Goal: Transaction & Acquisition: Purchase product/service

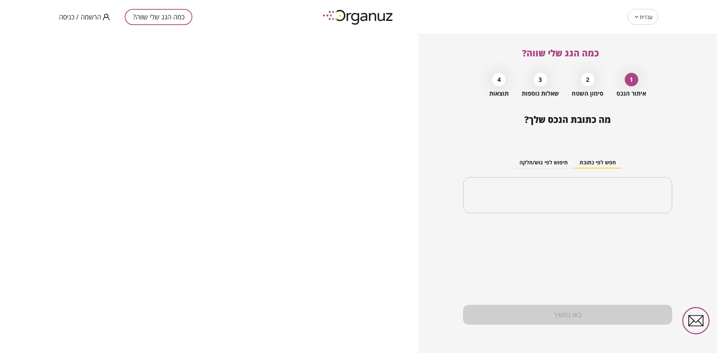
click at [79, 19] on span "הרשמה / כניסה" at bounding box center [80, 16] width 42 height 7
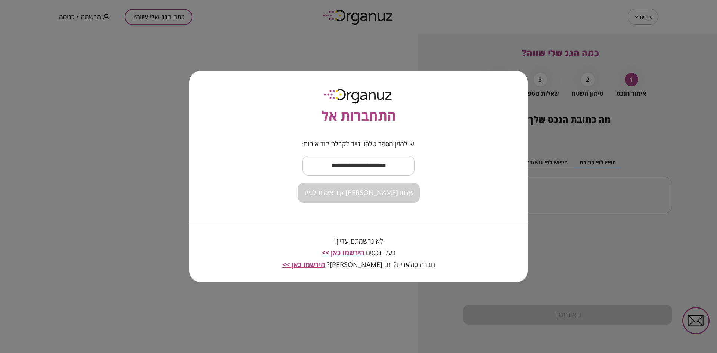
click at [346, 163] on input "text" at bounding box center [358, 166] width 112 height 22
type input "**********"
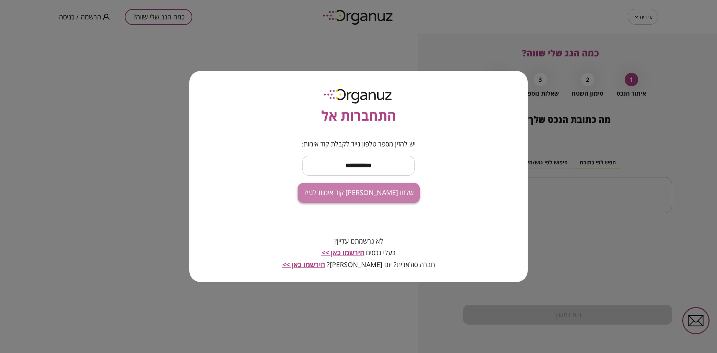
click at [367, 194] on span "שלחו [PERSON_NAME] קוד אימות לנייד" at bounding box center [359, 193] width 110 height 8
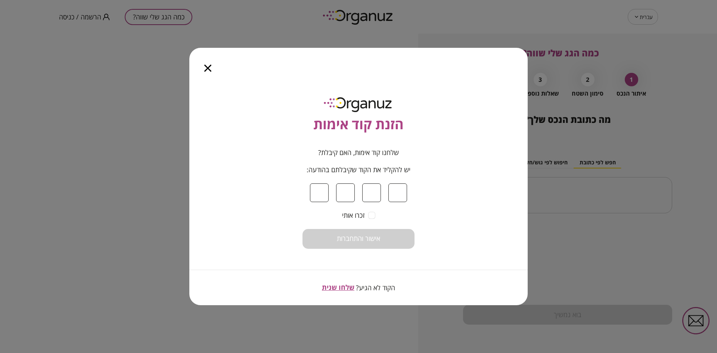
type input "*"
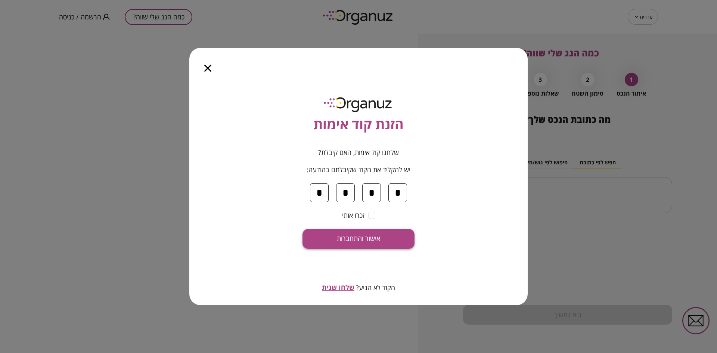
type input "*"
click at [368, 239] on span "אישור והתחברות" at bounding box center [358, 238] width 43 height 8
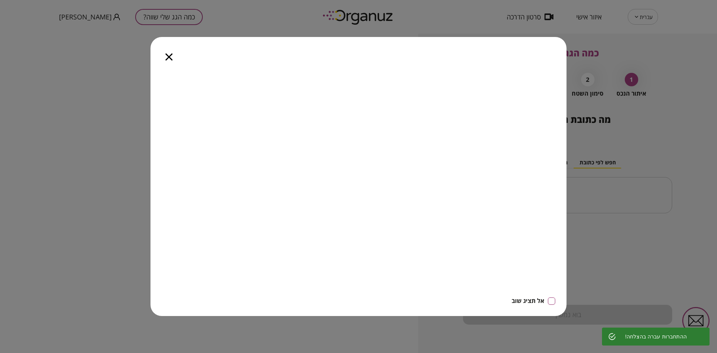
click at [169, 56] on icon "button" at bounding box center [168, 56] width 7 height 7
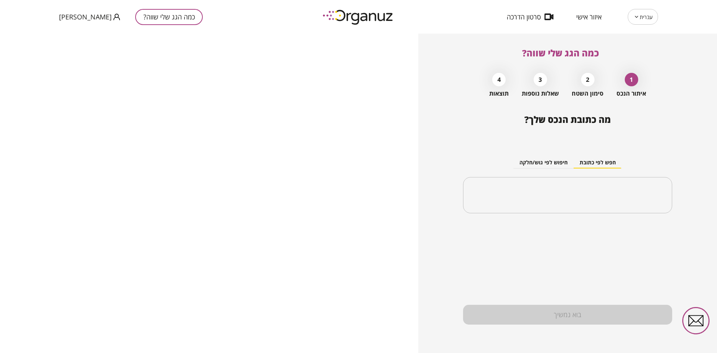
click at [587, 20] on span "איזור אישי" at bounding box center [588, 16] width 25 height 7
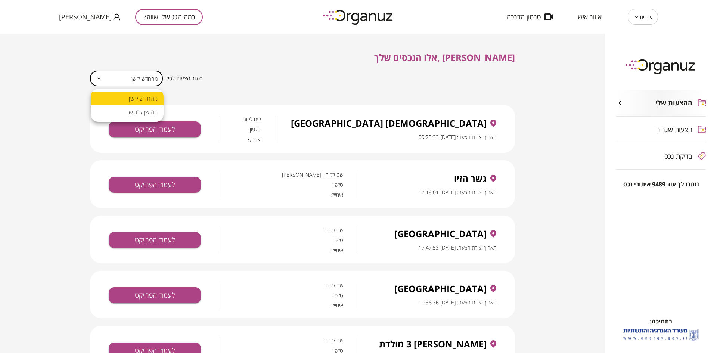
click at [109, 77] on body "עברית ** ​ איזור אישי סרטון הדרכה כמה הגג שלי שווה? [PERSON_NAME] ההצעות שלי הצ…" at bounding box center [358, 176] width 717 height 353
click at [322, 74] on div at bounding box center [358, 176] width 717 height 353
click at [167, 17] on button "כמה הגג שלי שווה?" at bounding box center [169, 17] width 68 height 16
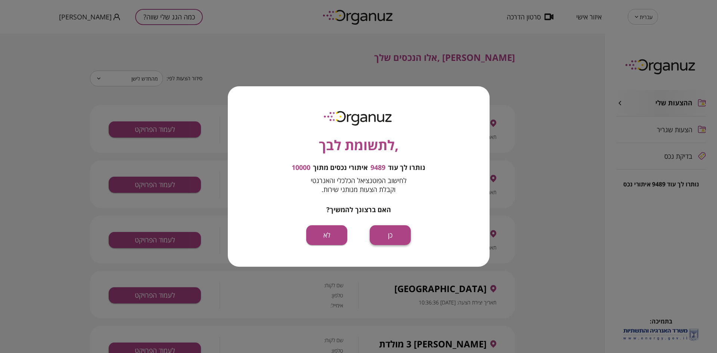
click at [398, 236] on button "כן" at bounding box center [390, 235] width 41 height 20
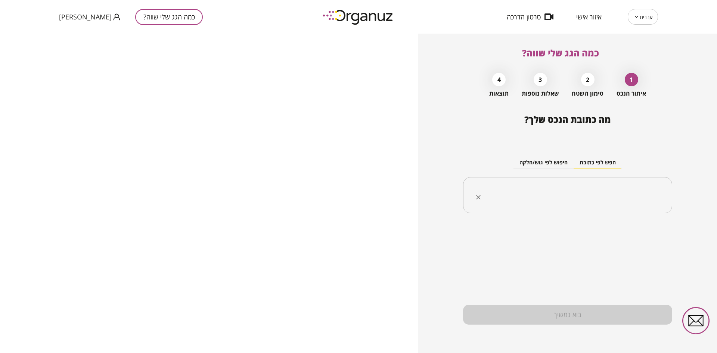
click at [561, 199] on input "text" at bounding box center [571, 195] width 186 height 19
type input "*"
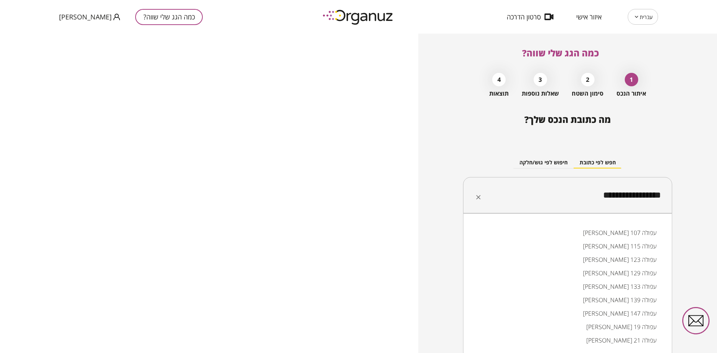
click at [620, 196] on input "**********" at bounding box center [571, 195] width 186 height 19
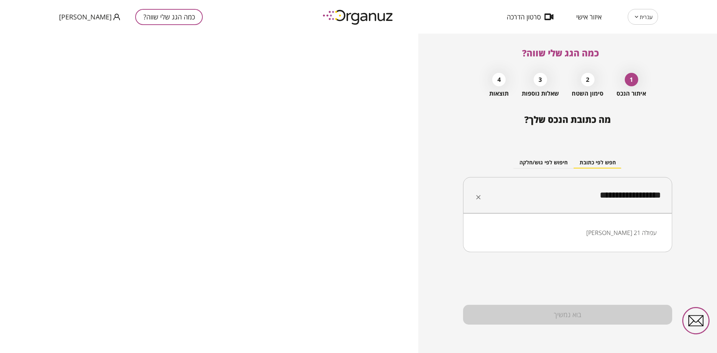
click at [586, 232] on li "[PERSON_NAME] 21 עפולה" at bounding box center [568, 232] width 190 height 13
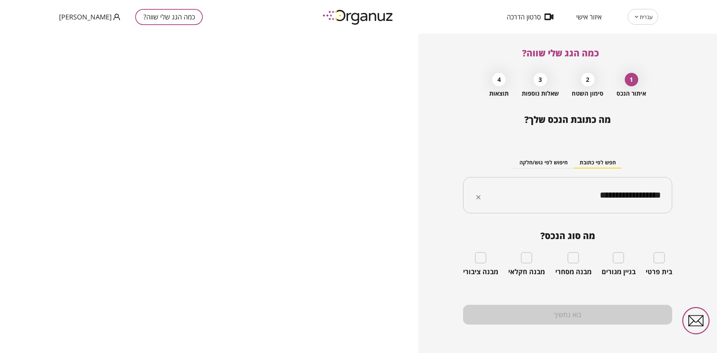
type input "**********"
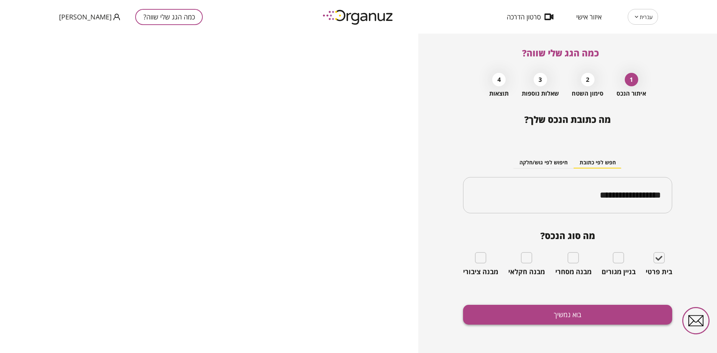
click at [589, 317] on button "בוא נמשיך" at bounding box center [567, 315] width 209 height 20
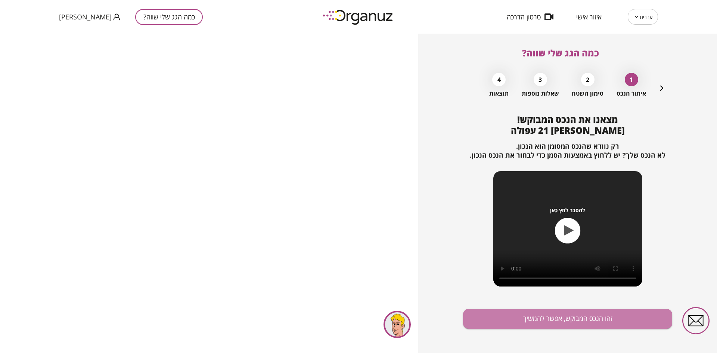
click at [589, 317] on button "זהו הנכס המבוקש, אפשר להמשיך" at bounding box center [567, 319] width 209 height 20
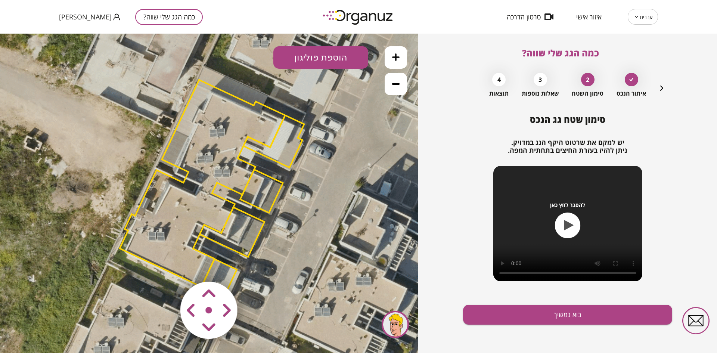
click at [165, 266] on area at bounding box center [165, 266] width 0 height 0
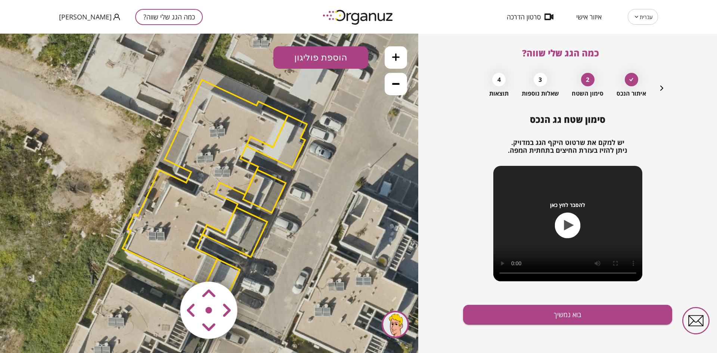
click at [165, 266] on area at bounding box center [165, 266] width 0 height 0
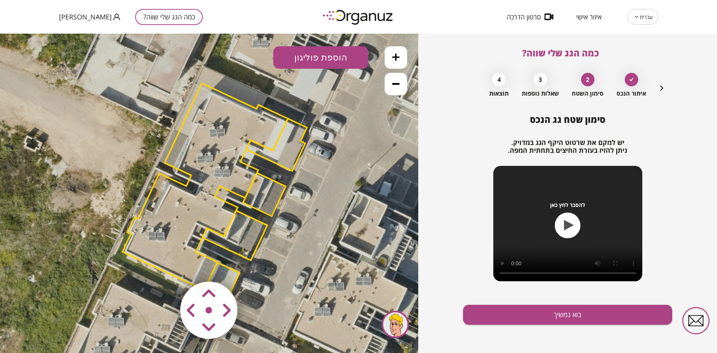
click at [165, 266] on area at bounding box center [165, 266] width 0 height 0
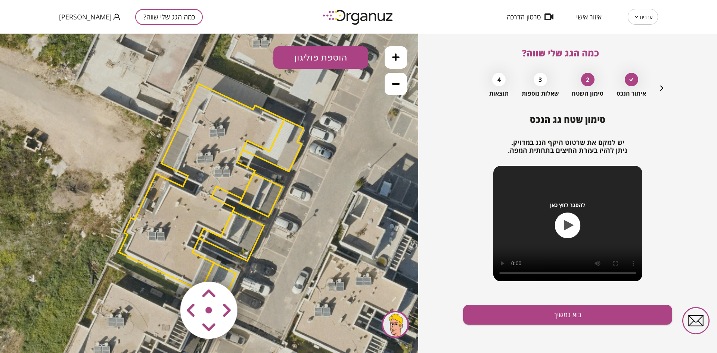
click at [165, 266] on area at bounding box center [165, 266] width 0 height 0
click at [321, 62] on button "הוספת פוליגון" at bounding box center [320, 57] width 95 height 22
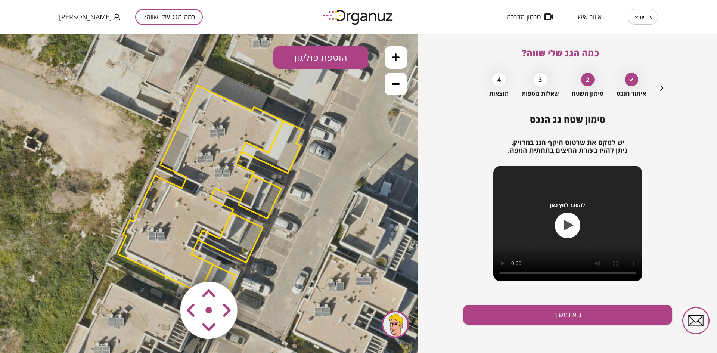
click at [240, 105] on icon at bounding box center [211, 194] width 706 height 706
click at [239, 106] on polygon at bounding box center [200, 188] width 165 height 207
click at [56, 240] on icon at bounding box center [211, 194] width 706 height 706
click at [308, 65] on button "הוספת פוליגון" at bounding box center [320, 57] width 95 height 22
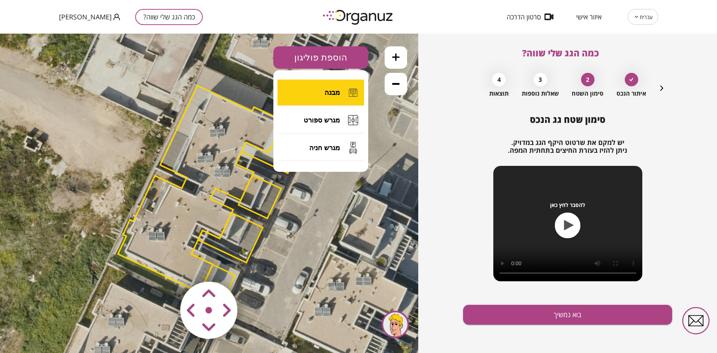
click at [324, 94] on button "מבנה" at bounding box center [320, 93] width 87 height 26
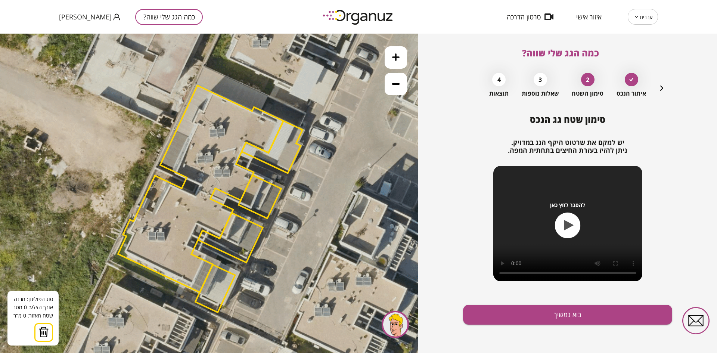
click at [294, 162] on icon at bounding box center [211, 194] width 706 height 706
click at [272, 212] on icon at bounding box center [211, 194] width 706 height 706
click at [304, 228] on polygon at bounding box center [288, 195] width 32 height 66
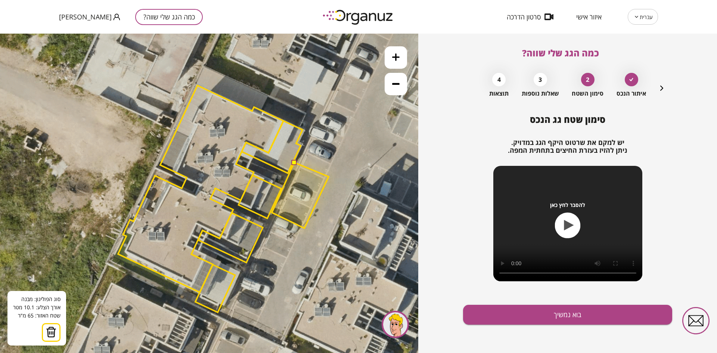
click at [329, 177] on polygon at bounding box center [300, 195] width 57 height 66
click at [295, 162] on button at bounding box center [293, 161] width 5 height 5
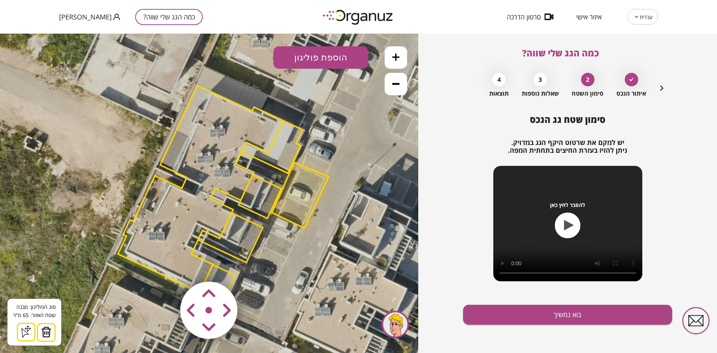
click at [44, 330] on img at bounding box center [46, 331] width 10 height 11
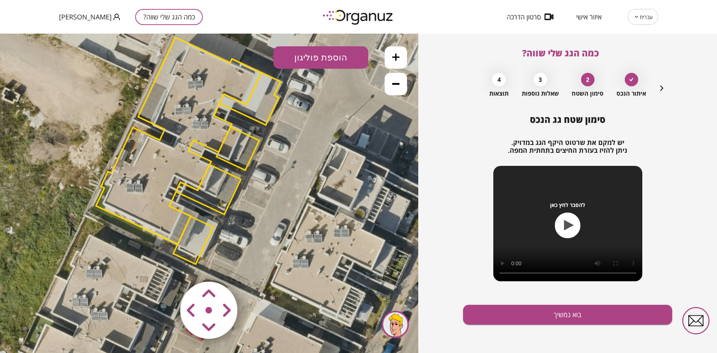
drag, startPoint x: 261, startPoint y: 264, endPoint x: 237, endPoint y: 214, distance: 55.9
click at [237, 214] on icon at bounding box center [189, 146] width 706 height 706
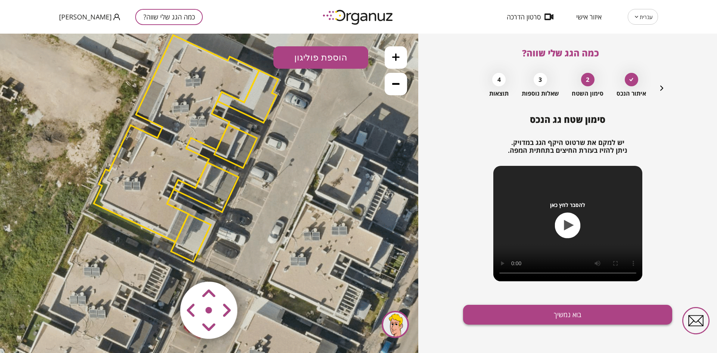
click at [522, 315] on button "בוא נמשיך" at bounding box center [567, 315] width 209 height 20
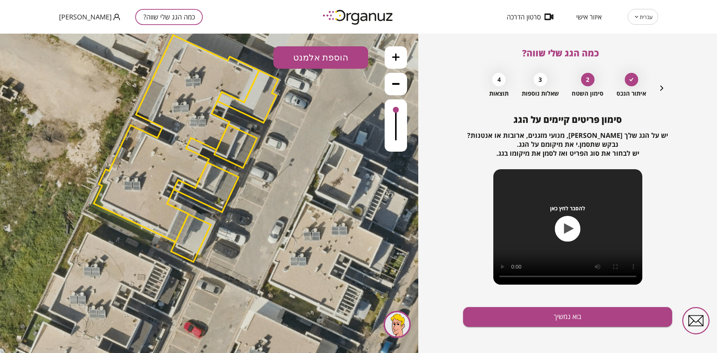
click at [314, 56] on button "הוספת אלמנט" at bounding box center [320, 57] width 95 height 22
click at [308, 141] on div ".st0 { fill: #FFFFFF; } .st0 { fill: #FFFFFF; }" at bounding box center [209, 193] width 418 height 319
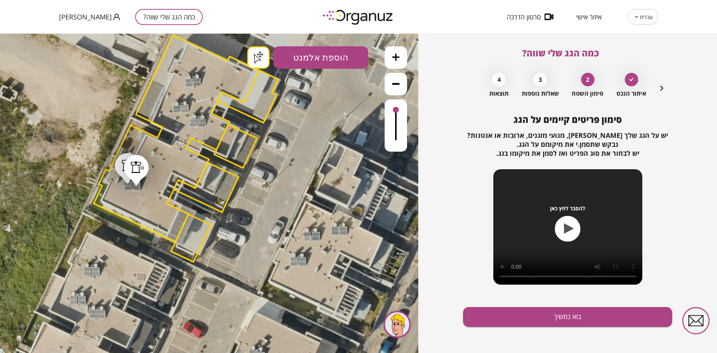
click at [597, 315] on button "בוא נמשיך" at bounding box center [567, 317] width 209 height 20
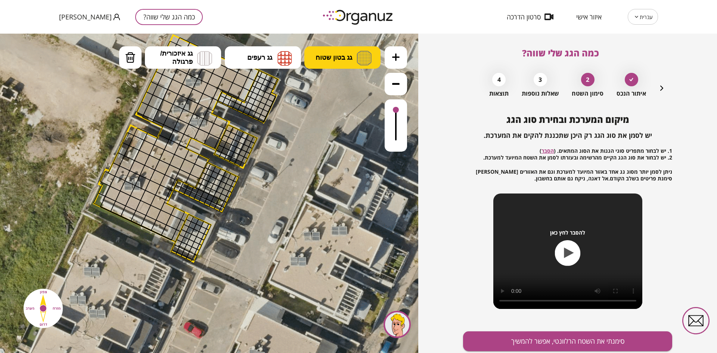
click at [317, 60] on span "גג בטון שטוח" at bounding box center [333, 57] width 37 height 8
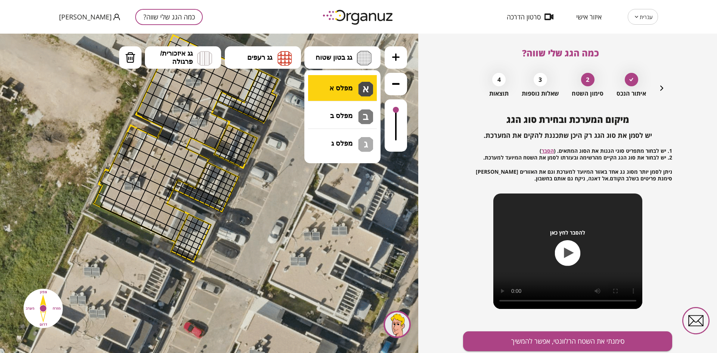
click at [333, 82] on div ".st0 { fill: #FFFFFF; } .st0 { fill: #FFFFFF; }" at bounding box center [209, 193] width 418 height 319
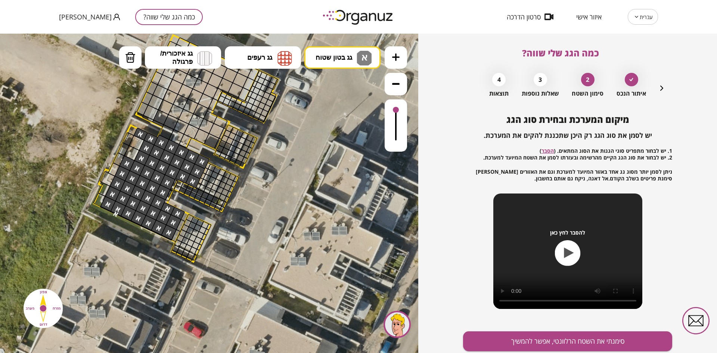
drag, startPoint x: 141, startPoint y: 134, endPoint x: 165, endPoint y: 229, distance: 98.5
click at [126, 57] on img at bounding box center [130, 57] width 10 height 11
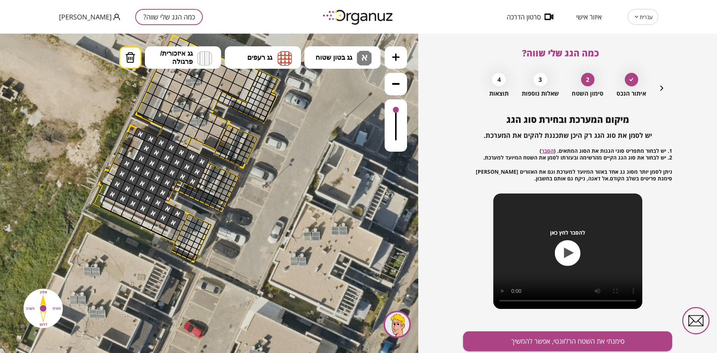
drag, startPoint x: 106, startPoint y: 207, endPoint x: 159, endPoint y: 239, distance: 62.1
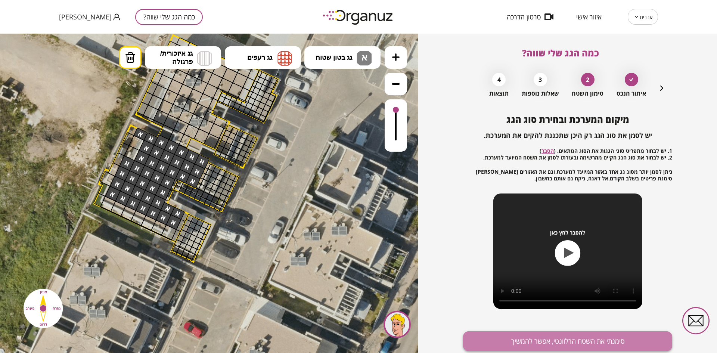
click at [520, 337] on button "סימנתי את השטח הרלוונטי, אפשר להמשיך" at bounding box center [567, 341] width 209 height 20
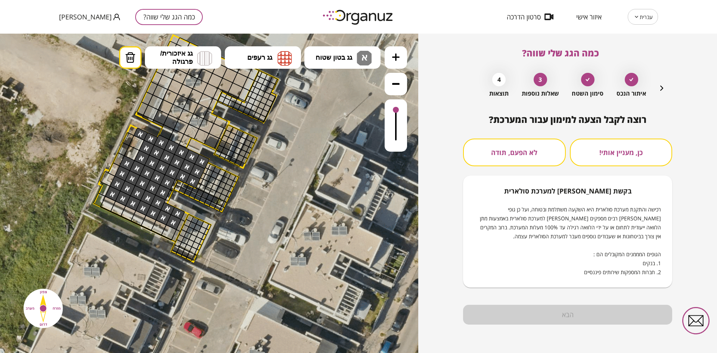
click at [556, 146] on button "לא הפעם, תודה" at bounding box center [514, 153] width 103 height 28
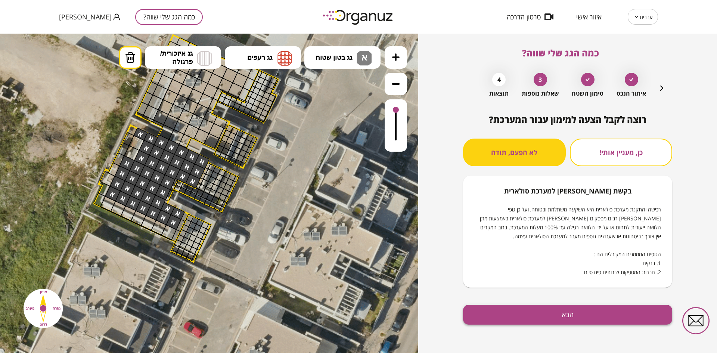
click at [590, 310] on button "הבא" at bounding box center [567, 315] width 209 height 20
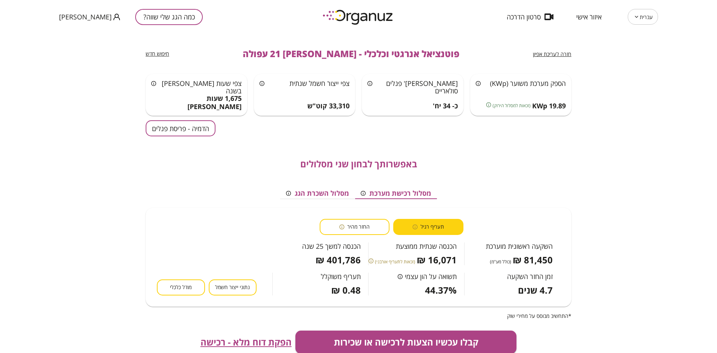
click at [191, 127] on button "הדמיה - פריסת פנלים" at bounding box center [181, 128] width 70 height 16
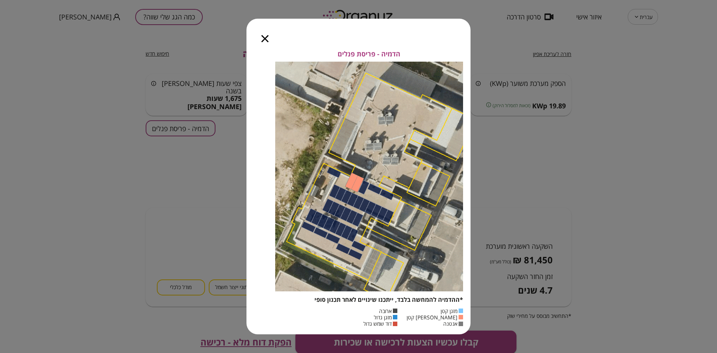
click at [265, 39] on icon "button" at bounding box center [264, 38] width 7 height 7
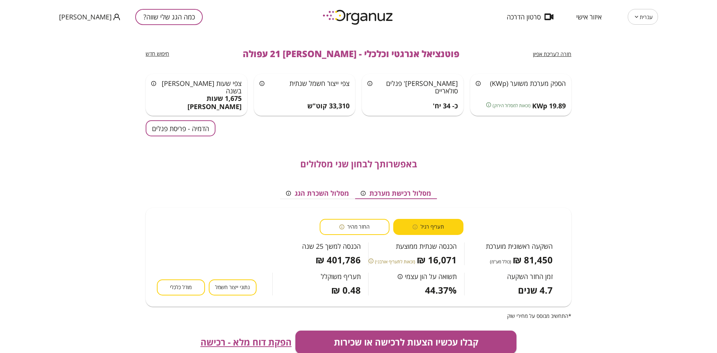
click at [550, 53] on span "חזרה לעריכת אפיון" at bounding box center [552, 53] width 38 height 7
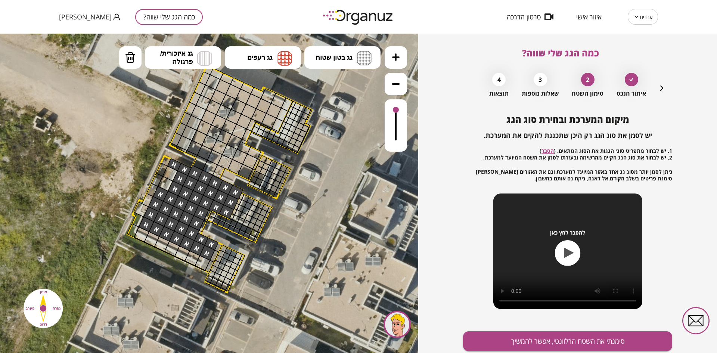
drag, startPoint x: 276, startPoint y: 241, endPoint x: 310, endPoint y: 272, distance: 45.5
click at [310, 272] on icon at bounding box center [220, 175] width 706 height 706
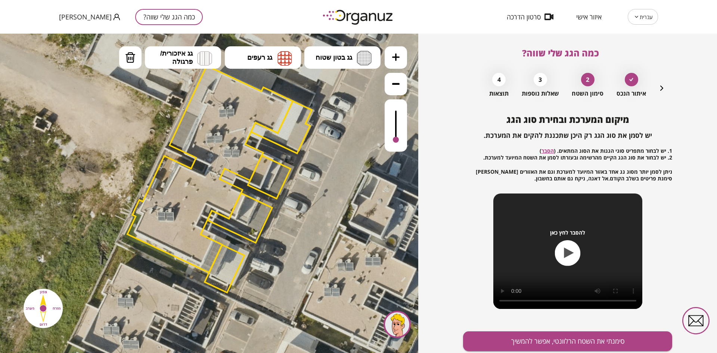
drag, startPoint x: 393, startPoint y: 108, endPoint x: 398, endPoint y: 152, distance: 44.4
click at [398, 152] on div ".st0 { fill: #FFFFFF; } .st0 { fill: #FFFFFF; }" at bounding box center [209, 193] width 418 height 319
click at [227, 182] on div at bounding box center [225, 187] width 15 height 15
click at [659, 86] on icon "button" at bounding box center [661, 88] width 9 height 9
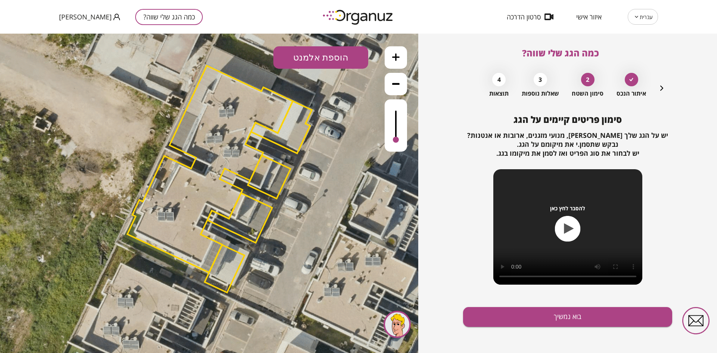
click at [659, 86] on icon "button" at bounding box center [661, 88] width 9 height 9
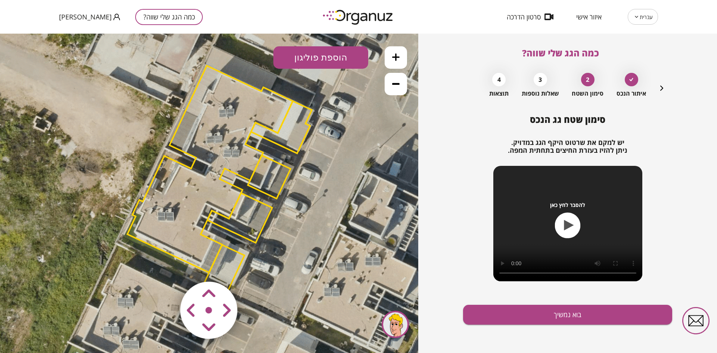
click at [222, 178] on icon at bounding box center [220, 175] width 706 height 706
click at [220, 179] on polygon at bounding box center [209, 169] width 165 height 207
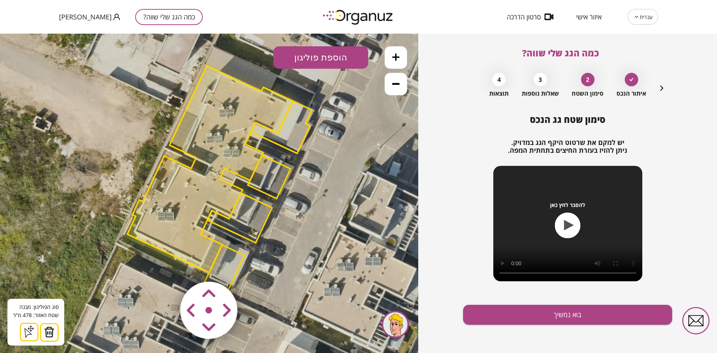
click at [51, 331] on img at bounding box center [49, 331] width 10 height 11
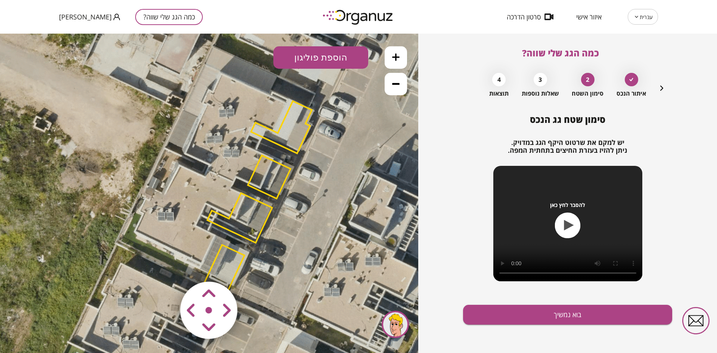
click at [221, 215] on polygon at bounding box center [239, 218] width 65 height 50
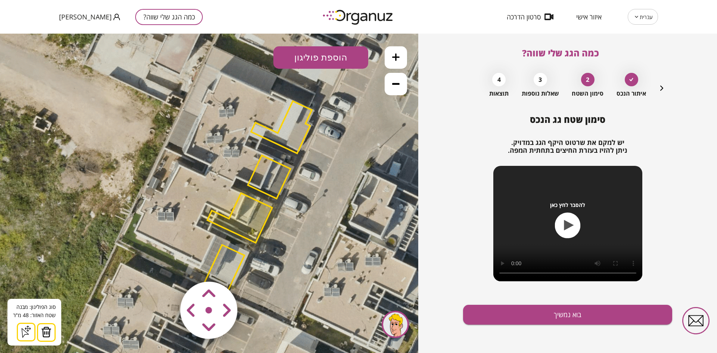
click at [46, 333] on img at bounding box center [46, 331] width 10 height 11
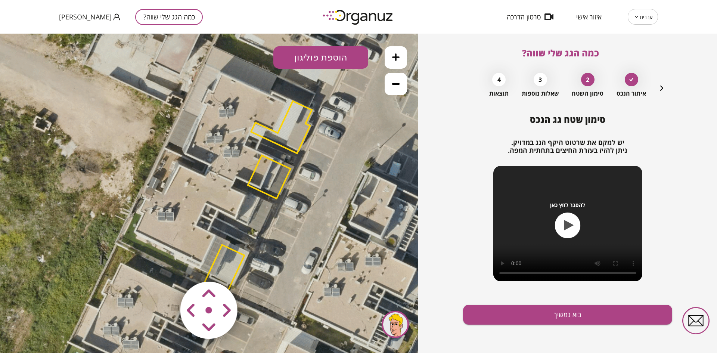
click at [312, 63] on button "הוספת פוליגון" at bounding box center [320, 57] width 95 height 22
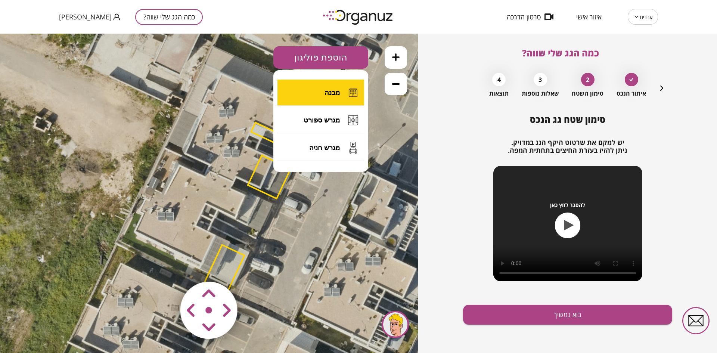
click at [306, 98] on button "מבנה" at bounding box center [320, 93] width 87 height 26
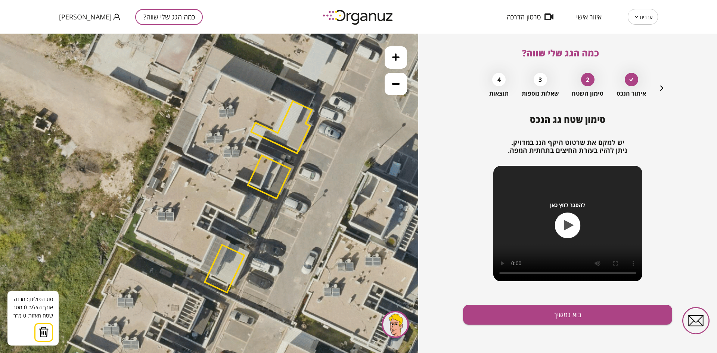
click at [179, 166] on icon at bounding box center [220, 175] width 706 height 706
click at [206, 178] on polygon at bounding box center [192, 172] width 27 height 13
click at [210, 170] on polygon at bounding box center [194, 172] width 31 height 13
click at [235, 183] on polygon at bounding box center [207, 175] width 56 height 18
click at [232, 190] on polygon at bounding box center [207, 178] width 56 height 25
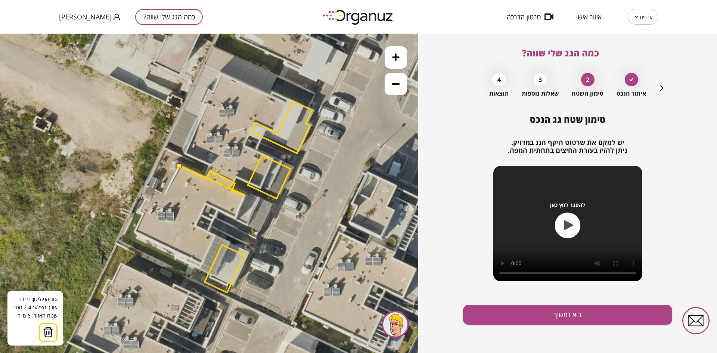
click at [245, 195] on polygon at bounding box center [211, 180] width 65 height 29
click at [235, 219] on polygon at bounding box center [211, 192] width 65 height 53
click at [206, 205] on polygon at bounding box center [211, 192] width 65 height 53
click at [195, 225] on polygon at bounding box center [211, 195] width 65 height 59
click at [214, 236] on polygon at bounding box center [211, 201] width 65 height 70
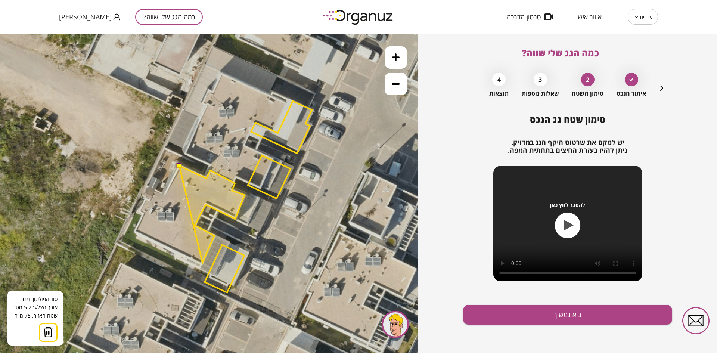
click at [202, 262] on polygon at bounding box center [211, 214] width 65 height 97
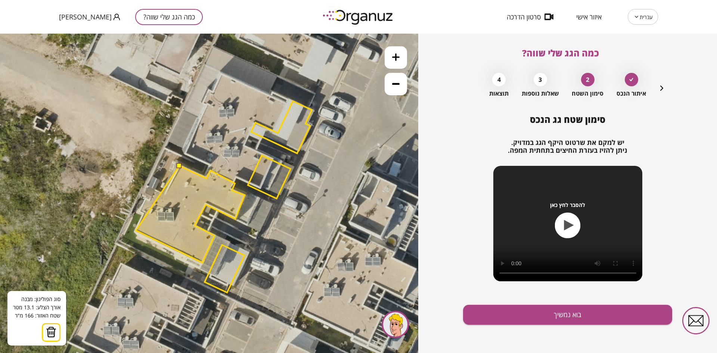
click at [136, 230] on polygon at bounding box center [190, 214] width 109 height 97
click at [143, 214] on polygon at bounding box center [190, 214] width 109 height 97
click at [140, 210] on polygon at bounding box center [190, 214] width 109 height 97
click at [144, 200] on polygon at bounding box center [190, 214] width 109 height 97
click at [150, 201] on polygon at bounding box center [190, 214] width 109 height 97
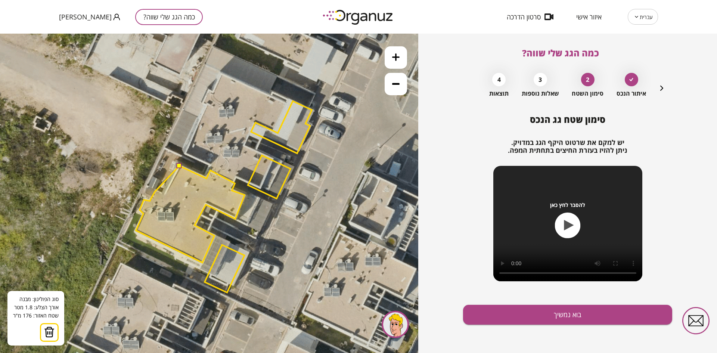
click at [155, 192] on polygon at bounding box center [190, 214] width 109 height 97
click at [165, 195] on polygon at bounding box center [190, 214] width 109 height 97
click at [178, 166] on button at bounding box center [178, 165] width 5 height 5
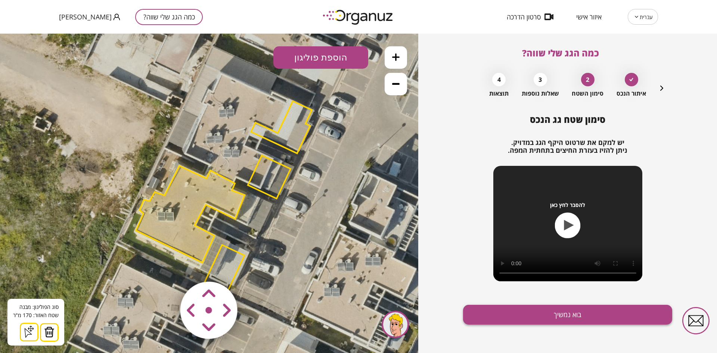
click at [483, 311] on button "בוא נמשיך" at bounding box center [567, 315] width 209 height 20
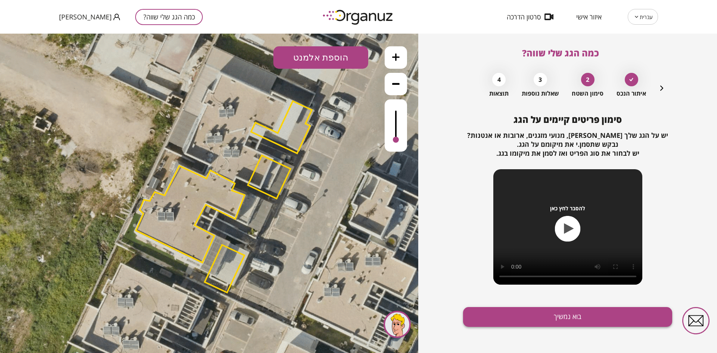
click at [487, 314] on button "בוא נמשיך" at bounding box center [567, 317] width 209 height 20
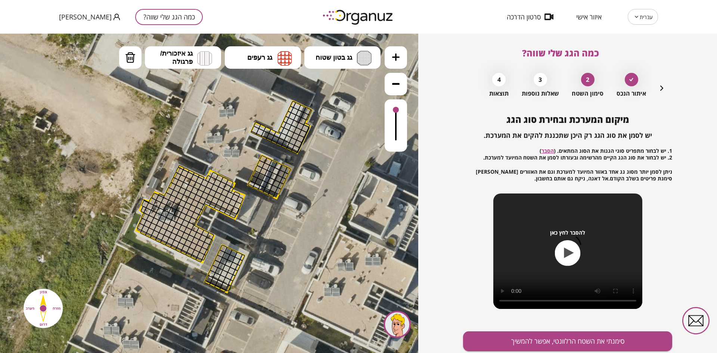
drag, startPoint x: 396, startPoint y: 140, endPoint x: 400, endPoint y: 103, distance: 36.4
click at [401, 104] on div at bounding box center [396, 125] width 22 height 52
click at [357, 50] on button "גג בטון שטוח" at bounding box center [342, 57] width 76 height 22
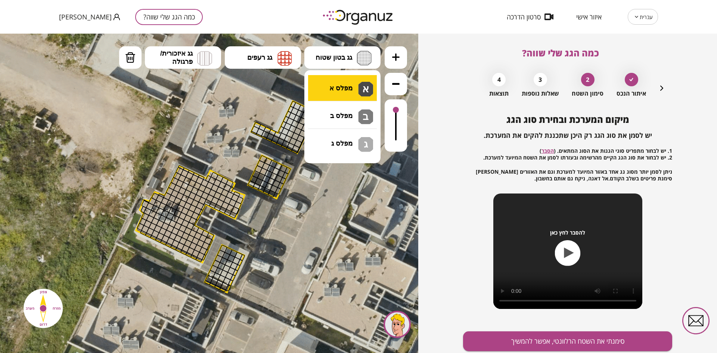
click at [354, 83] on div ".st0 { fill: #FFFFFF; } .st0 { fill: #FFFFFF; }" at bounding box center [209, 193] width 418 height 319
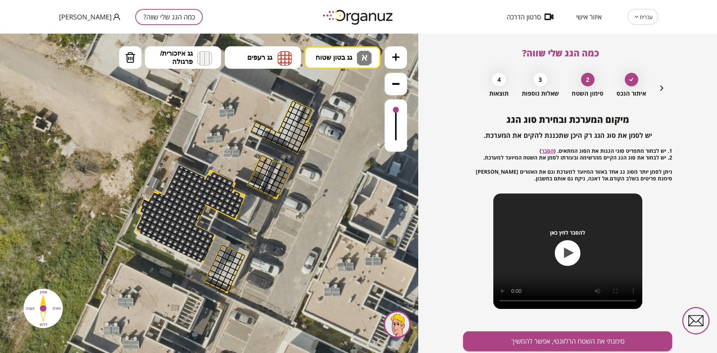
drag, startPoint x: 184, startPoint y: 170, endPoint x: 211, endPoint y: 242, distance: 76.8
drag, startPoint x: 193, startPoint y: 223, endPoint x: 198, endPoint y: 216, distance: 8.8
click at [548, 340] on button "סימנתי את השטח הרלוונטי, אפשר להמשיך" at bounding box center [567, 341] width 209 height 20
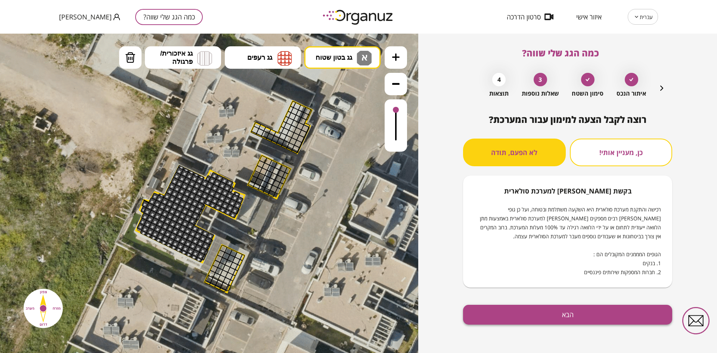
click at [570, 315] on button "הבא" at bounding box center [567, 315] width 209 height 20
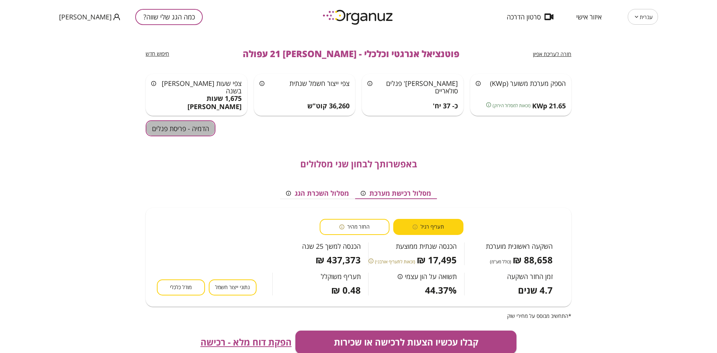
click at [201, 133] on button "הדמיה - פריסת פנלים" at bounding box center [181, 128] width 70 height 16
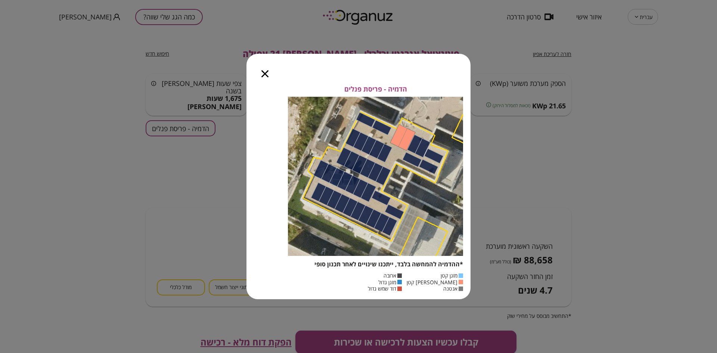
click at [262, 74] on icon "button" at bounding box center [264, 73] width 7 height 7
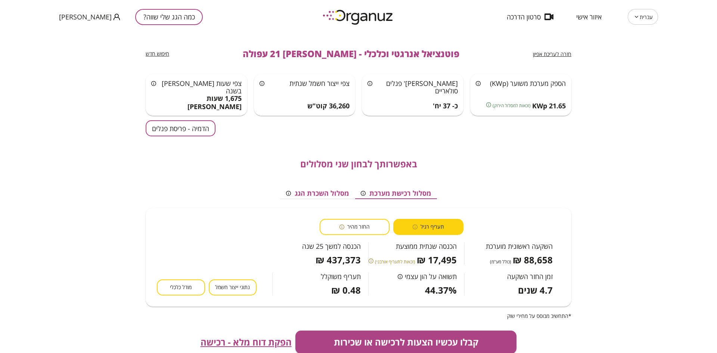
click at [550, 55] on span "חזרה לעריכת אפיון" at bounding box center [552, 53] width 38 height 7
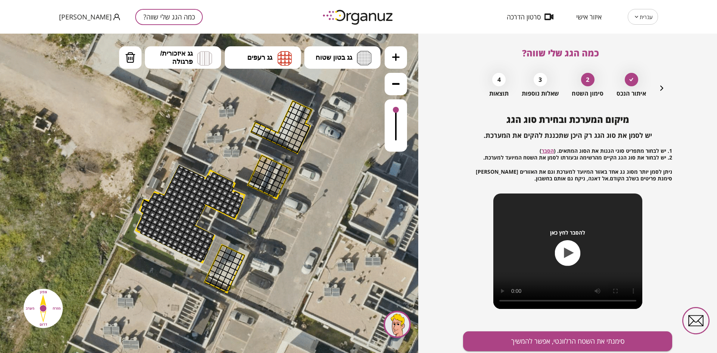
click at [660, 85] on icon "button" at bounding box center [661, 88] width 9 height 9
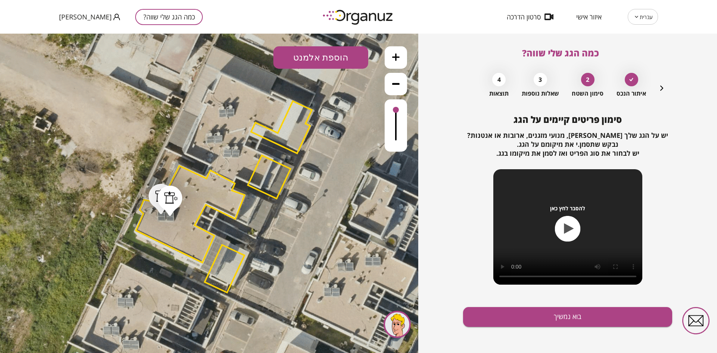
click at [175, 202] on div at bounding box center [170, 197] width 13 height 12
click at [257, 55] on icon at bounding box center [258, 57] width 11 height 10
click at [162, 199] on div at bounding box center [161, 195] width 13 height 12
click at [258, 56] on icon at bounding box center [258, 57] width 11 height 10
click at [507, 315] on button "בוא נמשיך" at bounding box center [567, 317] width 209 height 20
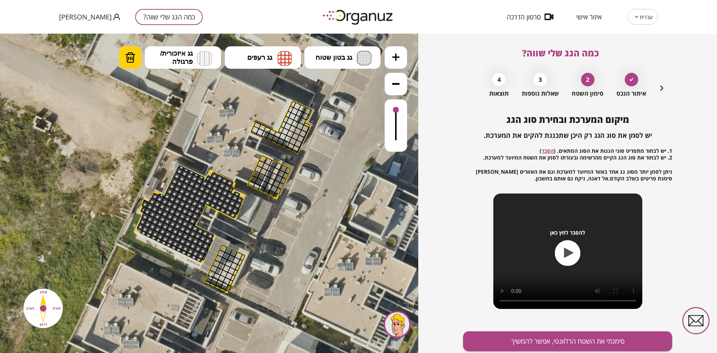
click at [128, 62] on img at bounding box center [130, 57] width 10 height 11
drag, startPoint x: 159, startPoint y: 205, endPoint x: 170, endPoint y: 227, distance: 24.4
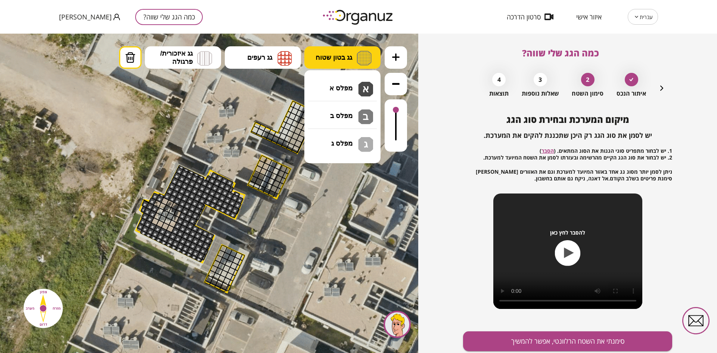
click at [316, 59] on span "גג בטון שטוח" at bounding box center [333, 57] width 37 height 8
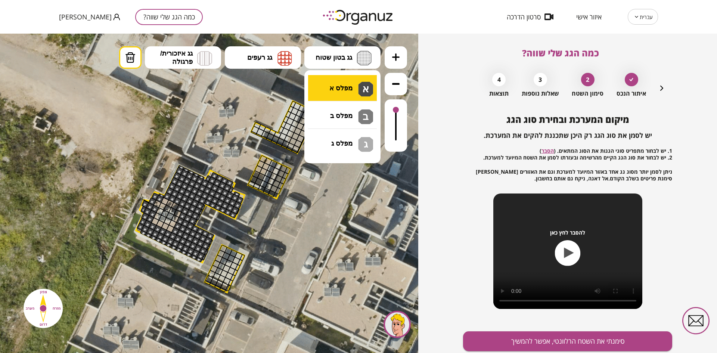
click at [319, 88] on div ".st0 { fill: #FFFFFF; } 10" at bounding box center [209, 193] width 418 height 319
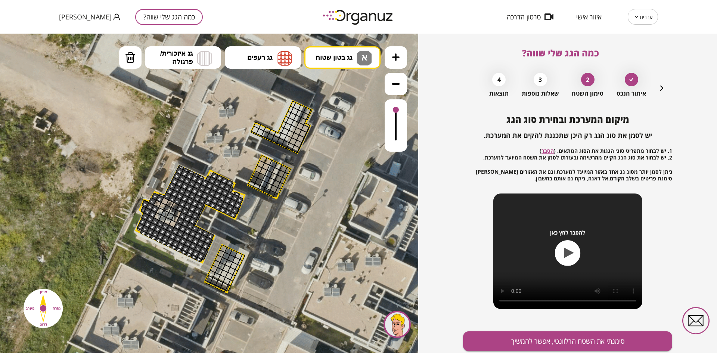
drag, startPoint x: 150, startPoint y: 220, endPoint x: 173, endPoint y: 229, distance: 25.3
click at [157, 201] on div at bounding box center [157, 204] width 8 height 8
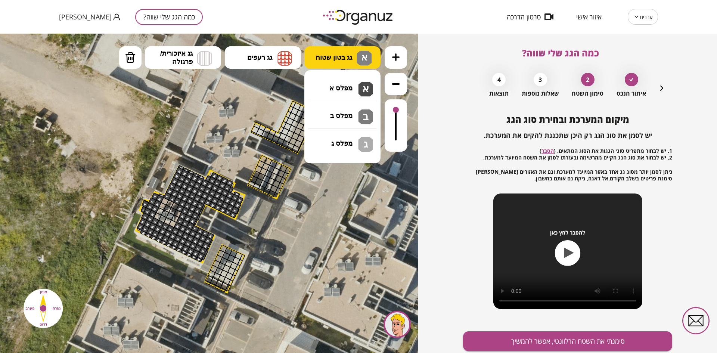
click at [328, 58] on span "גג בטון שטוח" at bounding box center [333, 57] width 37 height 8
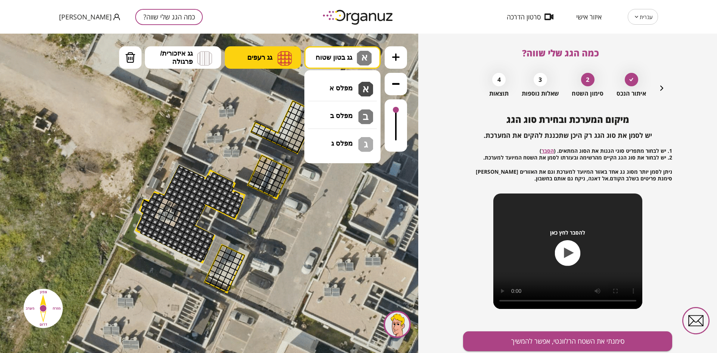
click at [272, 52] on button "גג רעפים" at bounding box center [263, 57] width 76 height 22
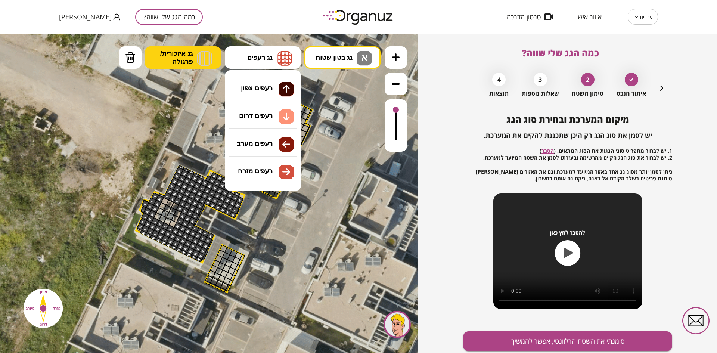
click at [180, 54] on span "גג איזכורית/ פרגולה" at bounding box center [176, 57] width 32 height 16
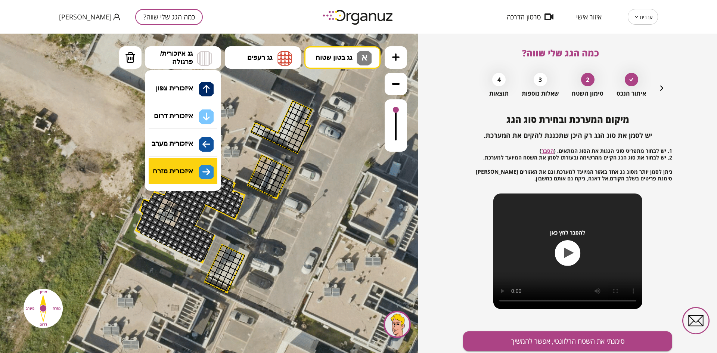
click at [204, 174] on div ".st0 { fill: #FFFFFF; } 10" at bounding box center [209, 193] width 418 height 319
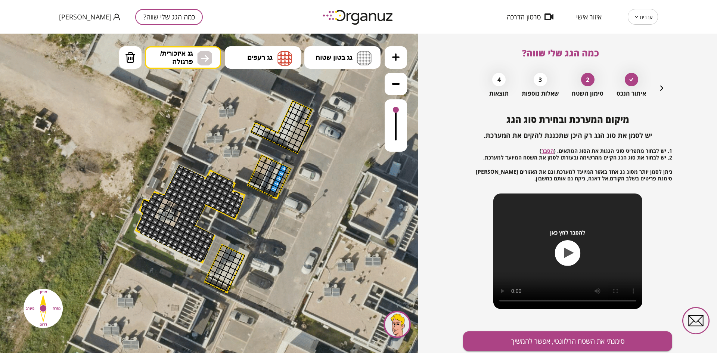
drag, startPoint x: 281, startPoint y: 169, endPoint x: 276, endPoint y: 189, distance: 21.1
click at [128, 60] on img at bounding box center [130, 57] width 10 height 11
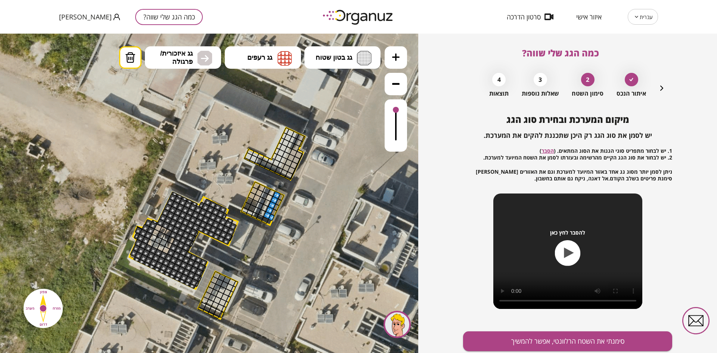
drag, startPoint x: 285, startPoint y: 164, endPoint x: 279, endPoint y: 191, distance: 27.3
click at [279, 191] on icon at bounding box center [214, 201] width 706 height 706
drag, startPoint x: 276, startPoint y: 194, endPoint x: 270, endPoint y: 206, distance: 13.0
click at [511, 339] on button "סימנתי את השטח הרלוונטי, אפשר להמשיך" at bounding box center [567, 341] width 209 height 20
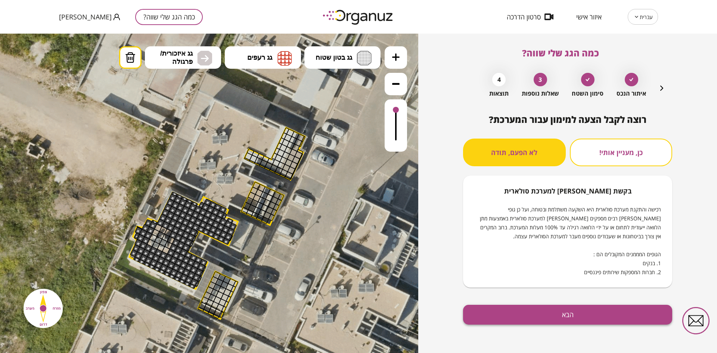
click at [519, 312] on button "הבא" at bounding box center [567, 315] width 209 height 20
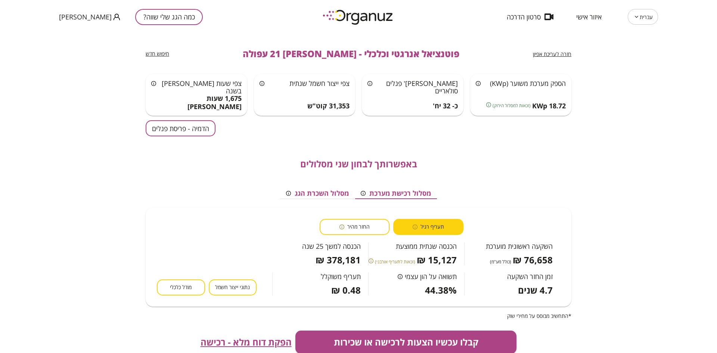
click at [198, 126] on button "הדמיה - פריסת פנלים" at bounding box center [181, 128] width 70 height 16
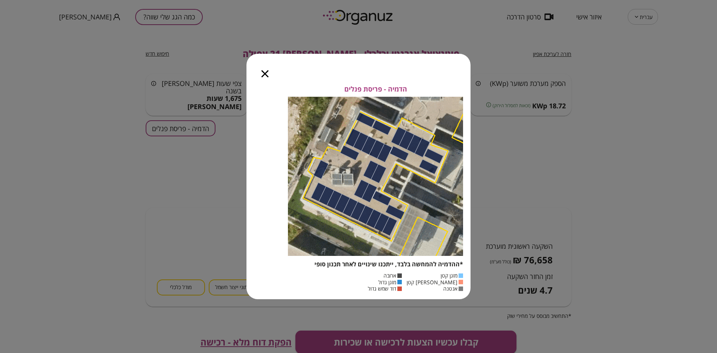
click at [263, 71] on icon "button" at bounding box center [264, 73] width 7 height 7
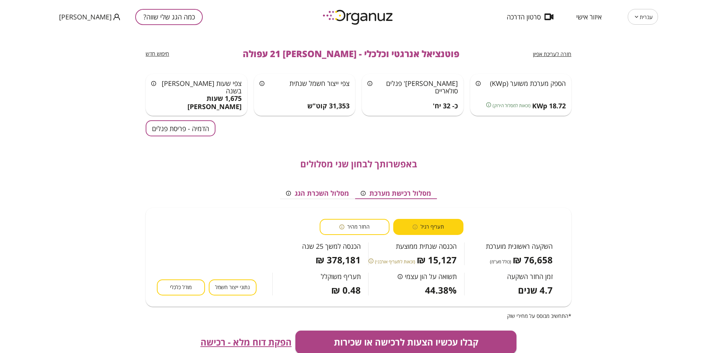
click at [352, 229] on span "החזר מהיר" at bounding box center [358, 226] width 22 height 7
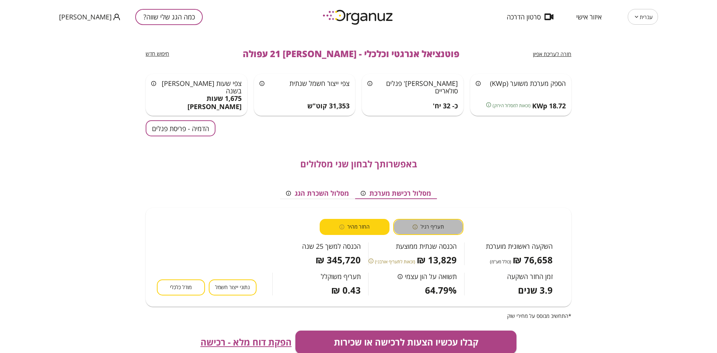
click at [415, 223] on button "תעריף רגיל" at bounding box center [428, 227] width 70 height 16
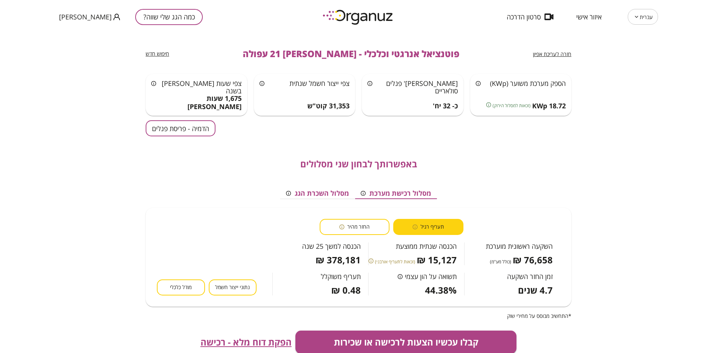
click at [190, 284] on span "מודל כלכלי" at bounding box center [181, 287] width 22 height 7
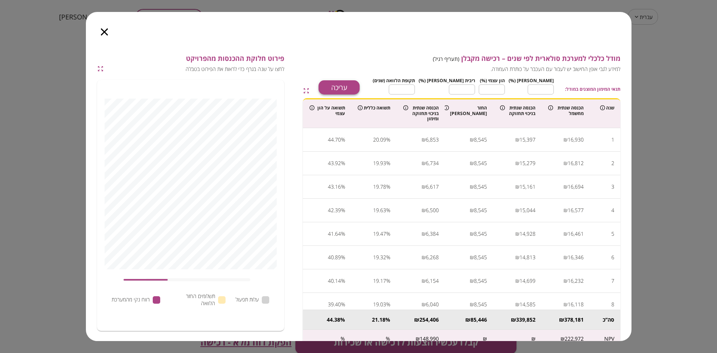
click at [360, 88] on button "עריכה" at bounding box center [338, 87] width 41 height 14
type input "**"
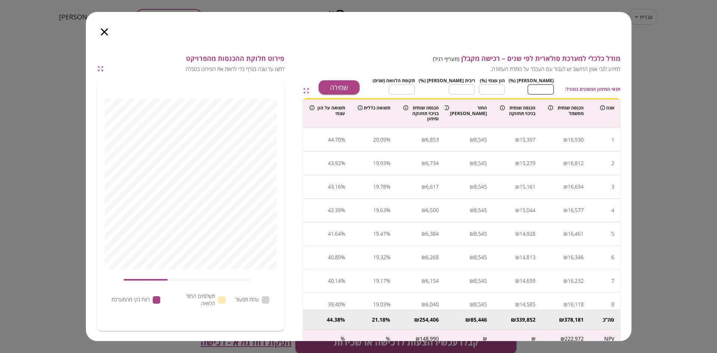
type input "**"
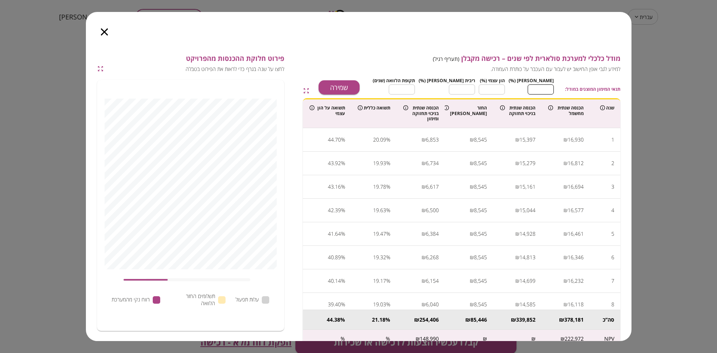
type input "**"
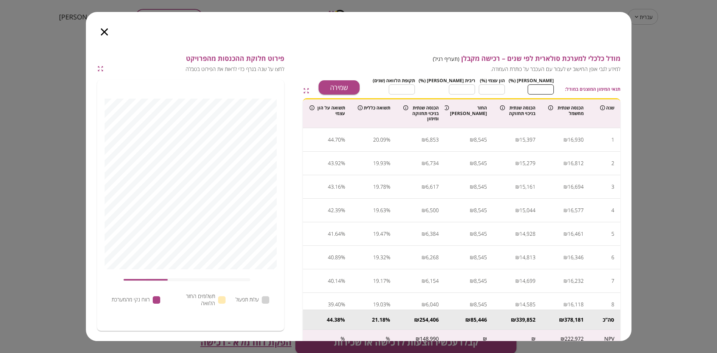
type input "**"
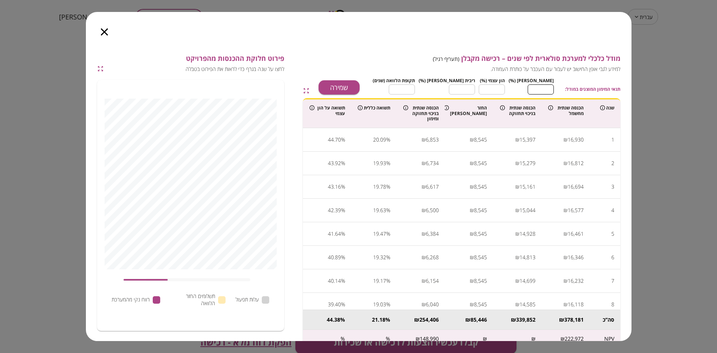
type input "**"
type input "*"
type input "**"
type input "*"
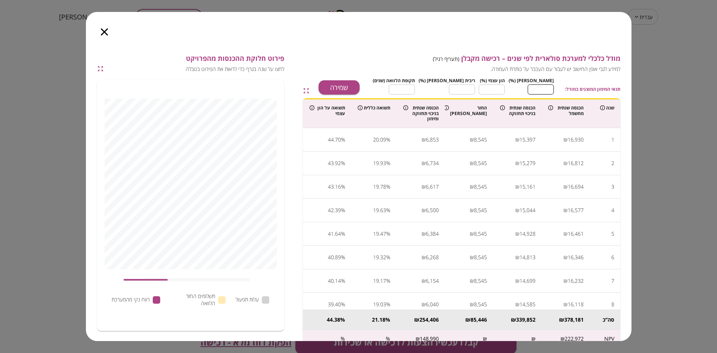
type input "**"
type input "*"
type input "**"
type input "*"
type input "**"
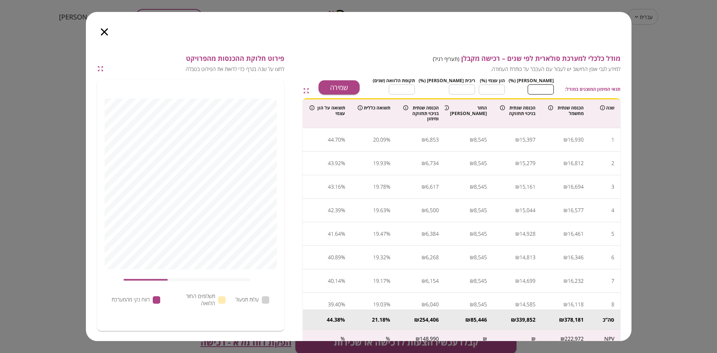
type input "*"
type input "**"
type input "*"
type input "**"
type input "*"
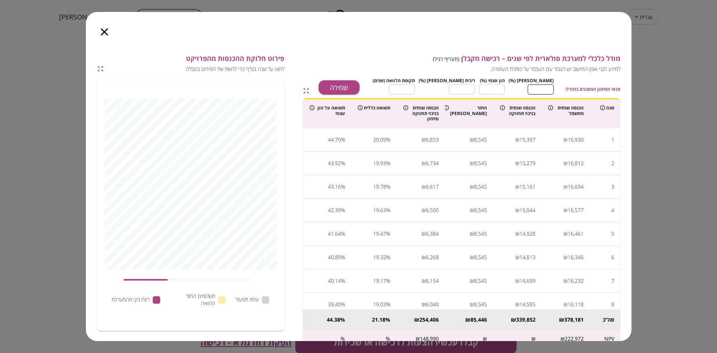
type input "**"
type input "*"
click at [537, 87] on input "**" at bounding box center [541, 90] width 26 height 20
type input "**"
type input "*"
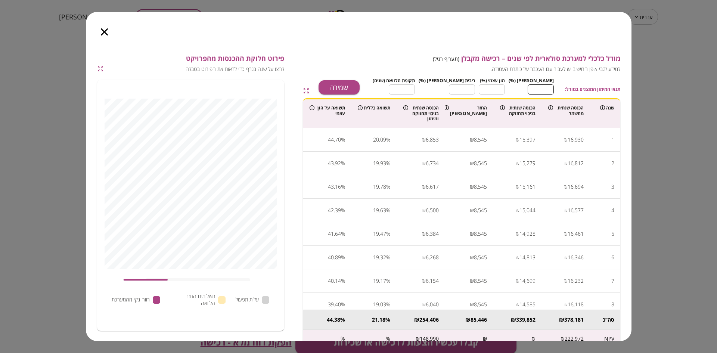
type input "**"
type input "*"
type input "**"
type input "*"
type input "**"
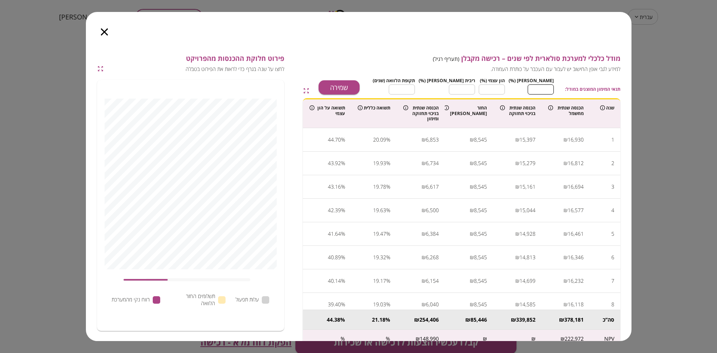
type input "*"
type input "**"
type input "*"
type input "**"
type input "*"
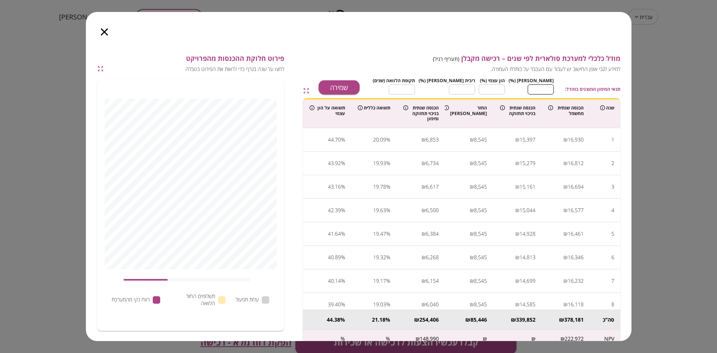
type input "**"
type input "*"
type input "**"
click at [536, 91] on input "**" at bounding box center [541, 90] width 26 height 20
type input "**"
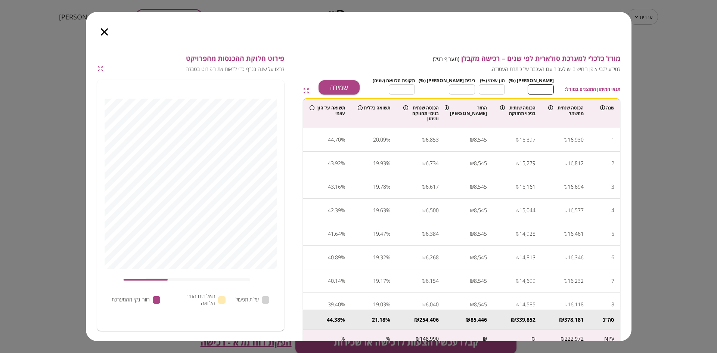
type input "***"
click at [475, 90] on input "***" at bounding box center [462, 90] width 26 height 20
click at [415, 91] on input "*" at bounding box center [402, 90] width 26 height 20
type input "*"
click at [415, 91] on input "*" at bounding box center [402, 90] width 26 height 20
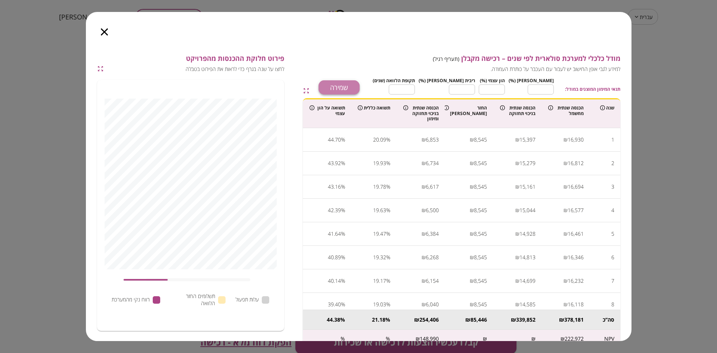
click at [360, 86] on button "שמירה" at bounding box center [338, 87] width 41 height 14
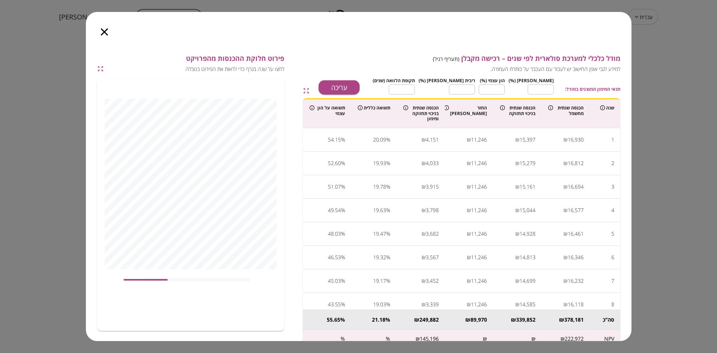
type input "****"
click at [103, 29] on icon "button" at bounding box center [104, 31] width 7 height 7
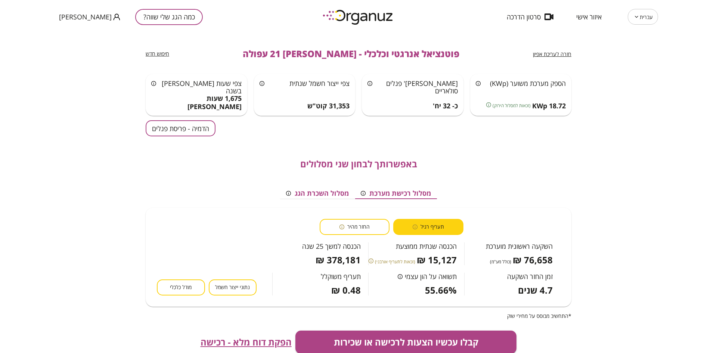
click at [255, 342] on span "הפקת דוח מלא - רכישה" at bounding box center [245, 342] width 91 height 10
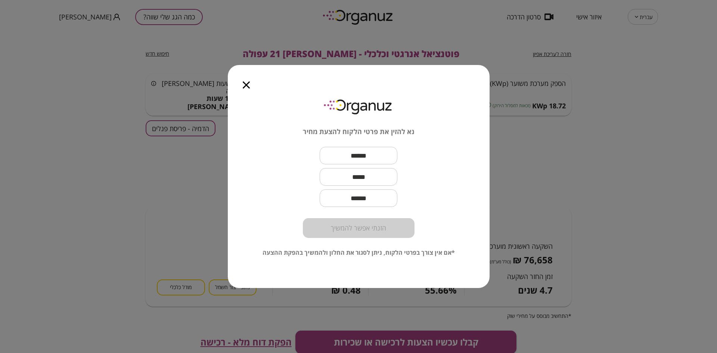
click at [326, 155] on input "text" at bounding box center [359, 155] width 78 height 22
type input "*****"
click at [363, 230] on button "הזנתי אפשר להמשיך" at bounding box center [359, 228] width 112 height 20
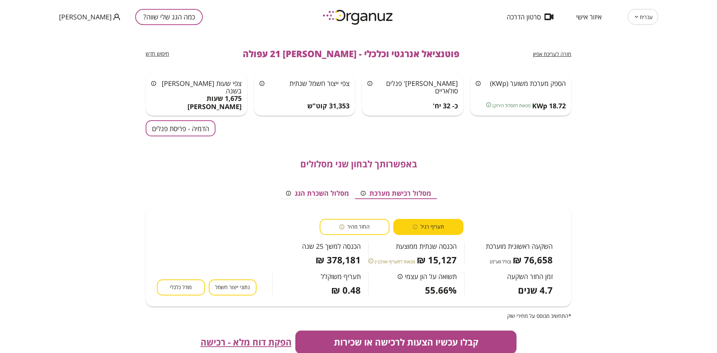
click at [151, 53] on span "חיפוש חדש" at bounding box center [158, 53] width 24 height 7
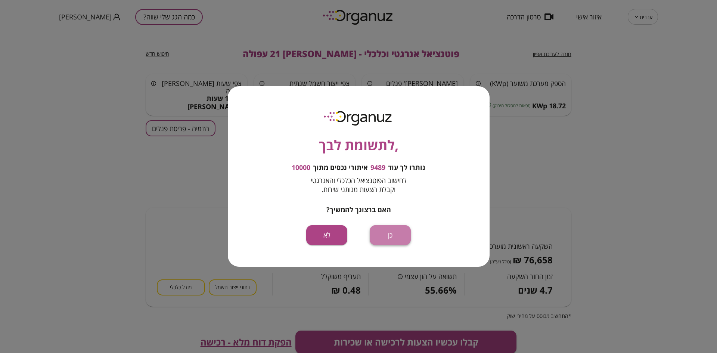
click at [379, 228] on button "כן" at bounding box center [390, 235] width 41 height 20
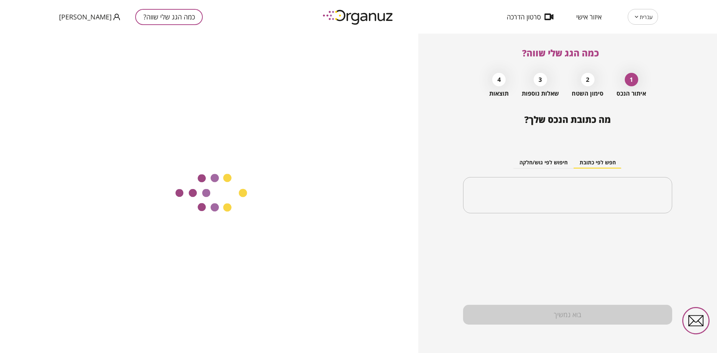
click at [537, 163] on button "חיפוש לפי גוש/חלקה" at bounding box center [543, 162] width 60 height 11
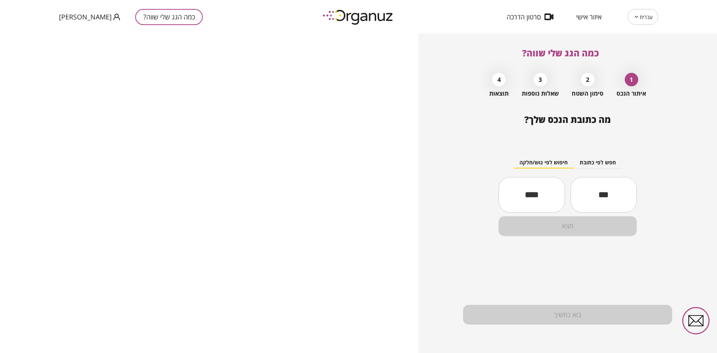
click at [608, 160] on button "חפש לפי כתובת" at bounding box center [597, 162] width 48 height 11
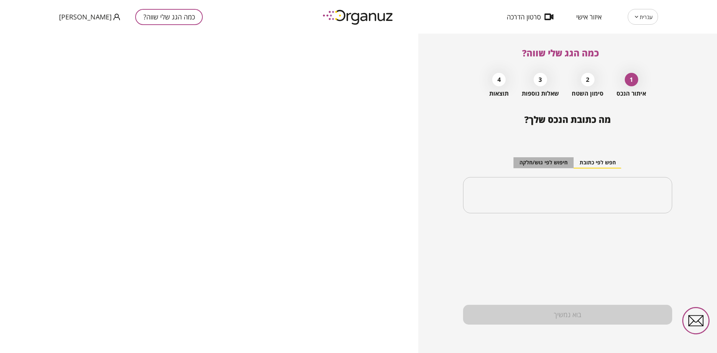
click at [551, 161] on button "חיפוש לפי גוש/חלקה" at bounding box center [543, 162] width 60 height 11
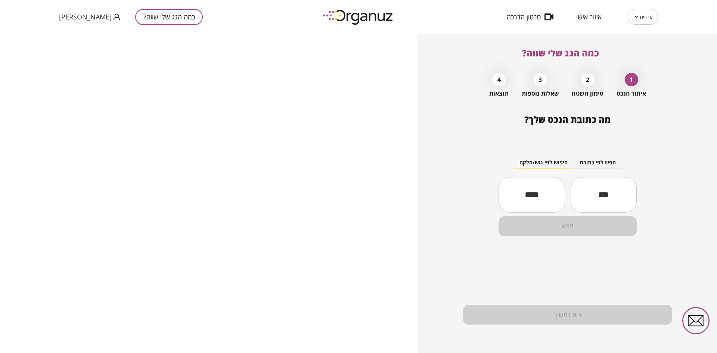
click at [601, 161] on button "חפש לפי כתובת" at bounding box center [597, 162] width 48 height 11
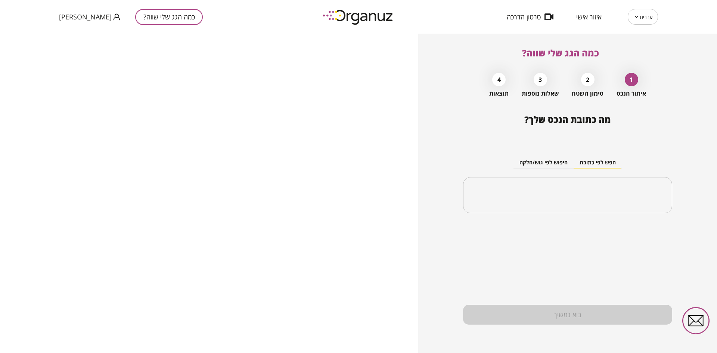
click at [547, 164] on button "חיפוש לפי גוש/חלקה" at bounding box center [543, 162] width 60 height 11
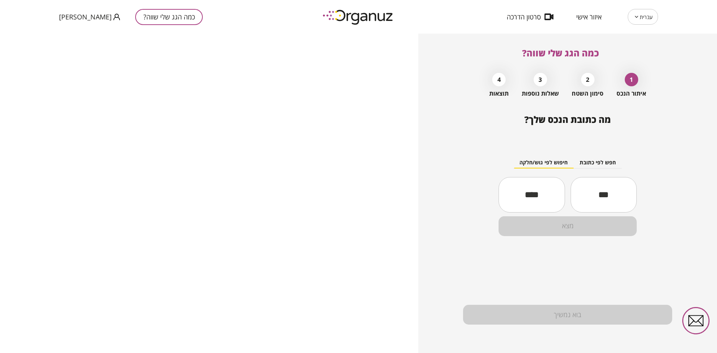
click at [594, 163] on button "חפש לפי כתובת" at bounding box center [597, 162] width 48 height 11
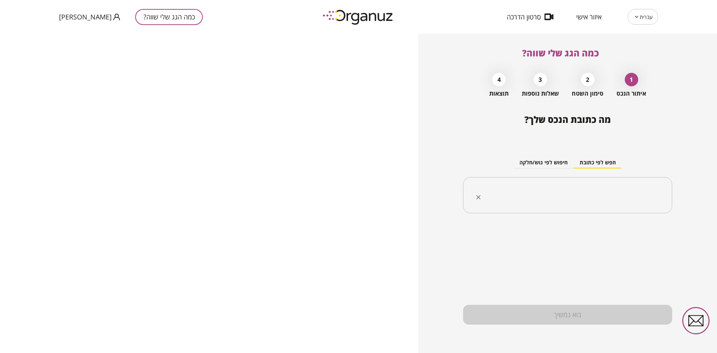
click at [600, 189] on input "text" at bounding box center [571, 195] width 186 height 19
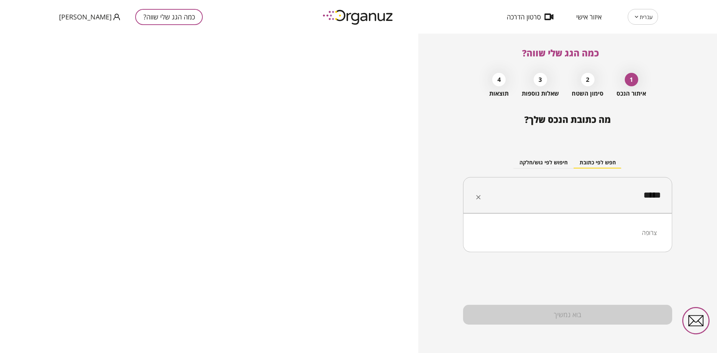
click at [630, 230] on li "צרופה" at bounding box center [568, 232] width 190 height 13
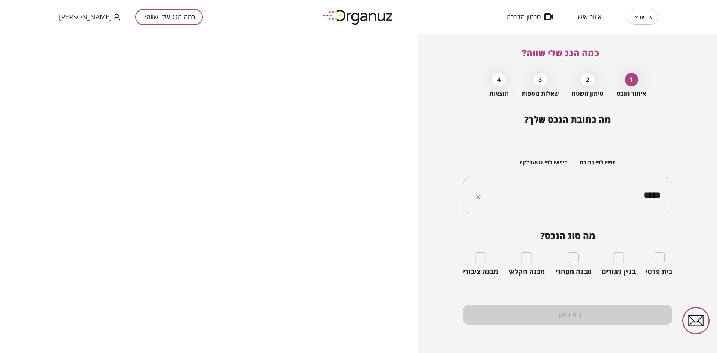
type input "*****"
